Goal: Information Seeking & Learning: Learn about a topic

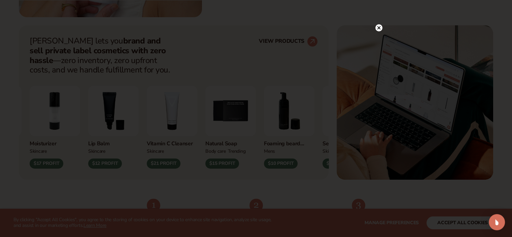
scroll to position [262, 0]
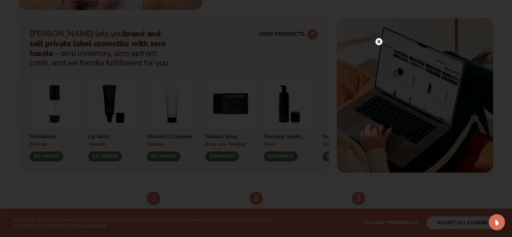
click at [380, 41] on icon at bounding box center [378, 41] width 3 height 3
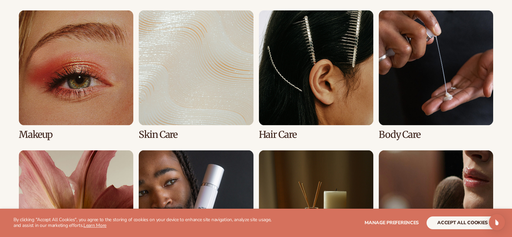
scroll to position [1351, 0]
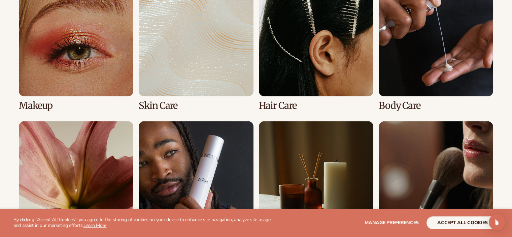
click at [201, 89] on link "2 / 8" at bounding box center [196, 45] width 115 height 129
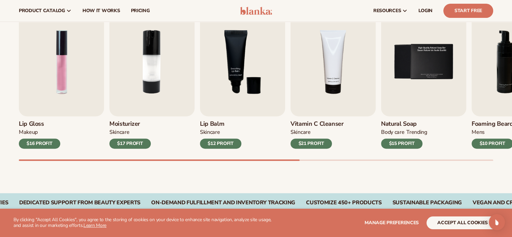
scroll to position [233, 0]
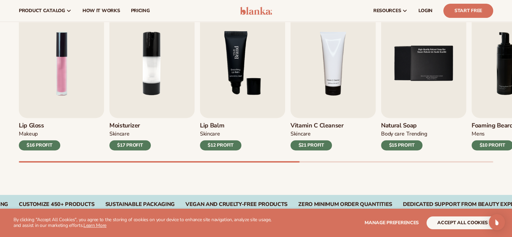
click at [254, 60] on img "3 / 9" at bounding box center [242, 63] width 85 height 109
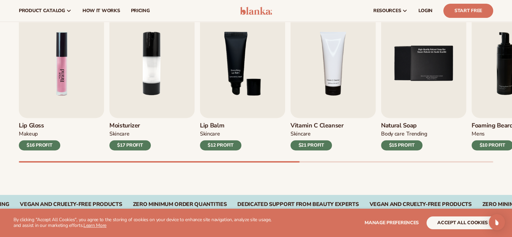
click at [94, 67] on img "1 / 9" at bounding box center [61, 63] width 85 height 109
click at [39, 140] on div "$16 PROFIT" at bounding box center [39, 145] width 41 height 10
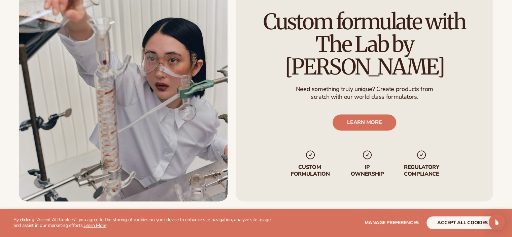
scroll to position [854, 0]
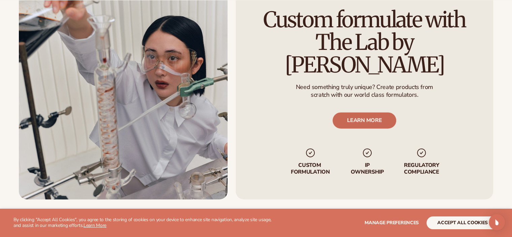
click at [379, 112] on link "LEARN MORE" at bounding box center [365, 120] width 64 height 16
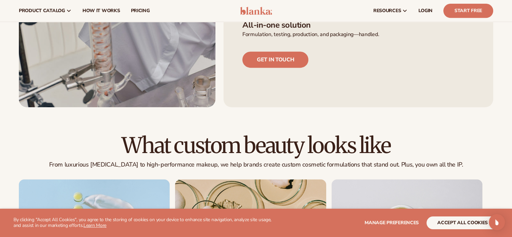
scroll to position [301, 0]
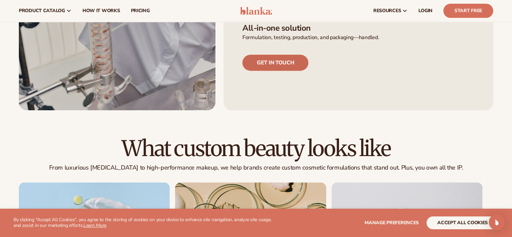
click at [298, 67] on link "Get in touch" at bounding box center [276, 63] width 66 height 16
